Goal: Information Seeking & Learning: Learn about a topic

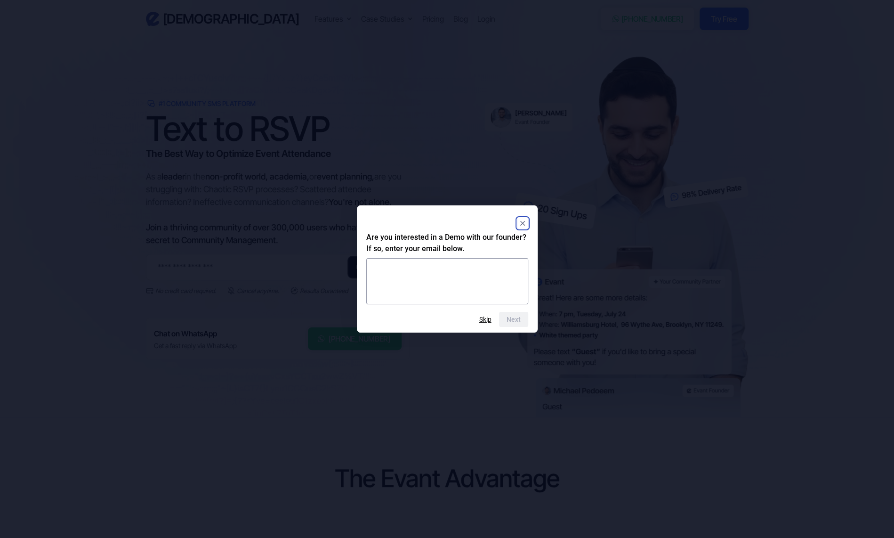
click at [523, 223] on icon "Close" at bounding box center [522, 223] width 11 height 11
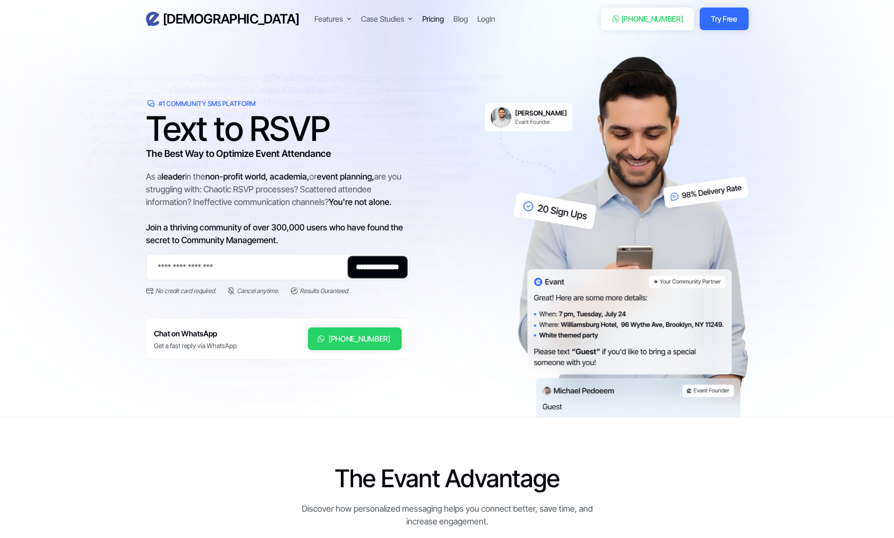
click at [422, 18] on div "Pricing" at bounding box center [433, 18] width 22 height 11
